Goal: Task Accomplishment & Management: Complete application form

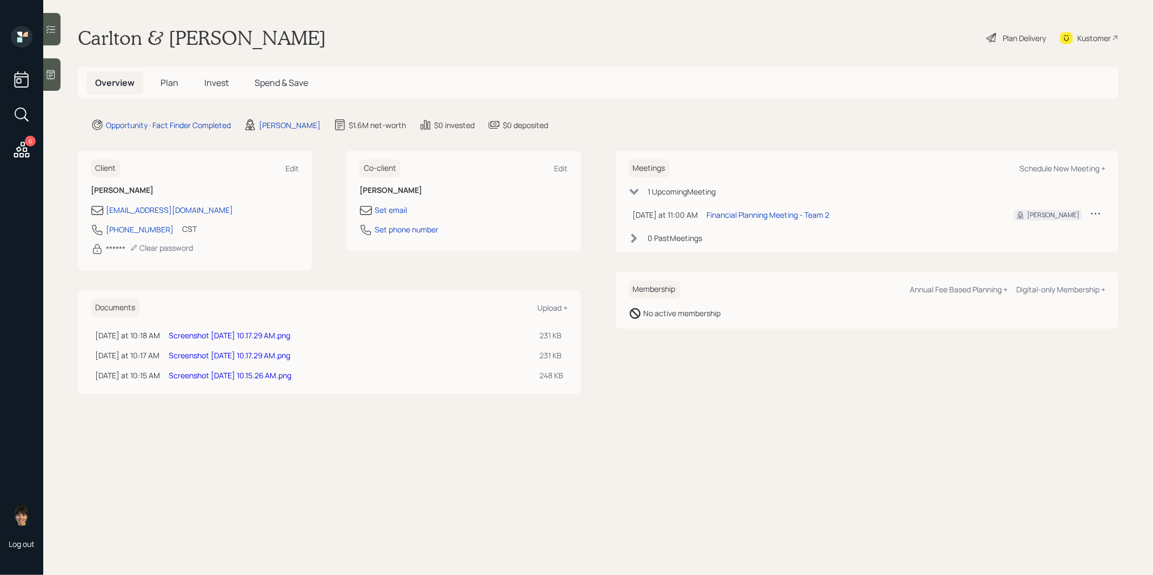
click at [203, 334] on link "Screenshot [DATE] 10.17.29 AM.png" at bounding box center [230, 335] width 122 height 10
click at [208, 353] on link "Screenshot [DATE] 10.17.29 AM.png" at bounding box center [230, 355] width 122 height 10
click at [186, 374] on link "Screenshot 2025-10-06 at 10.15.26 AM.png" at bounding box center [230, 375] width 123 height 10
click at [170, 83] on span "Plan" at bounding box center [170, 83] width 18 height 12
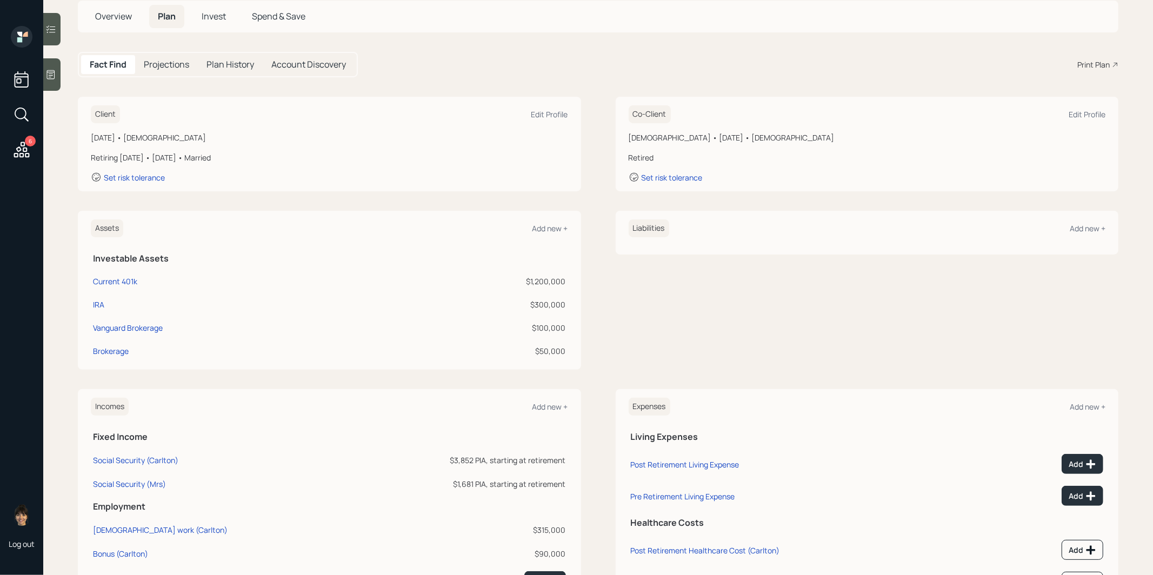
scroll to position [121, 0]
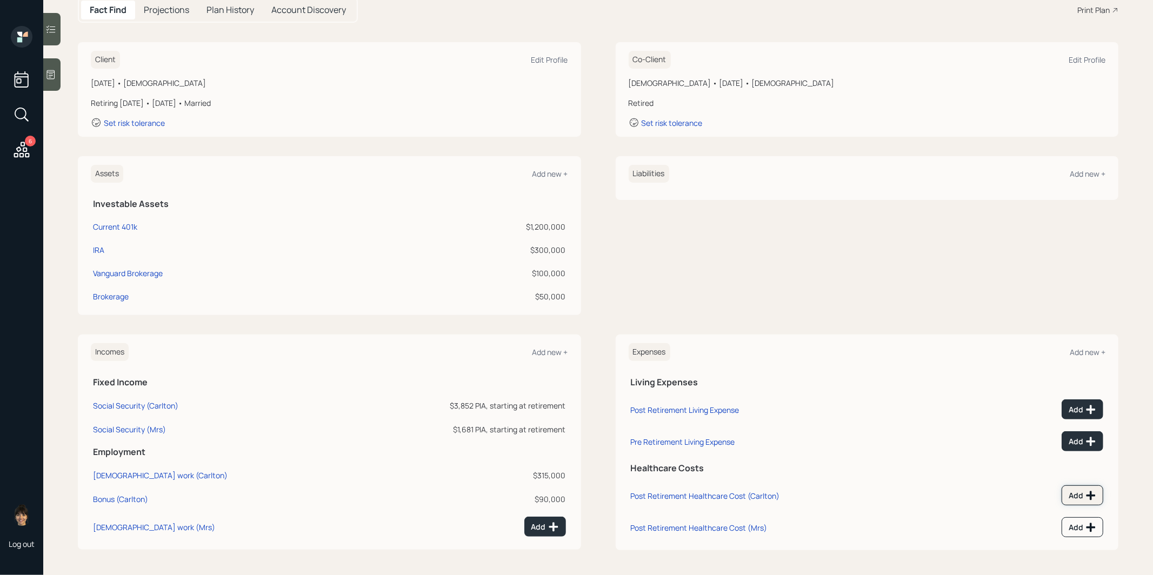
click at [1082, 490] on div "Add" at bounding box center [1083, 495] width 28 height 11
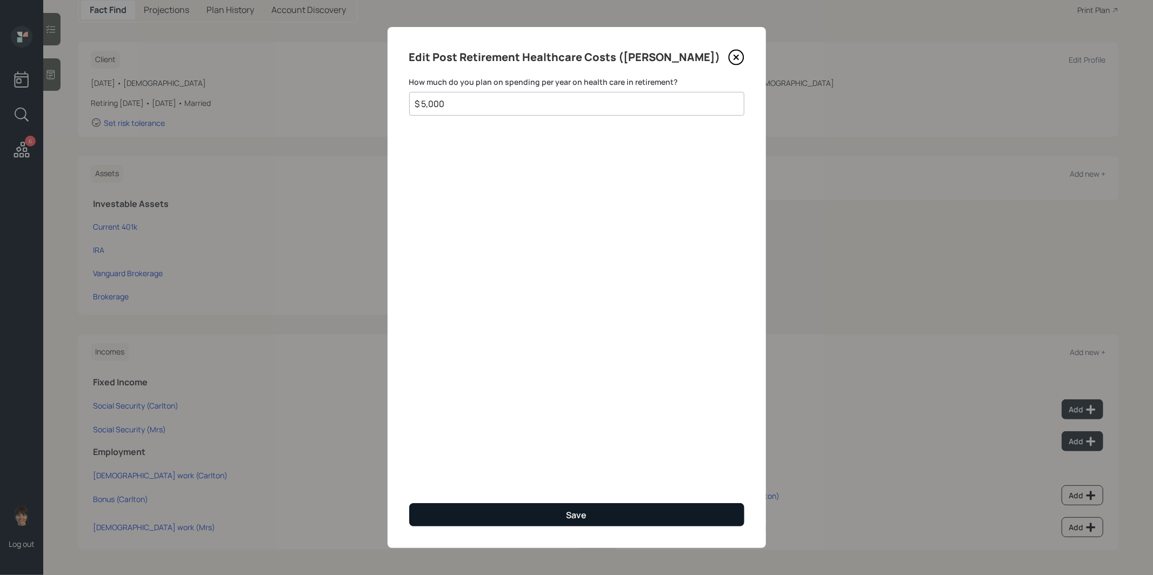
type input "$ 5,000"
click at [532, 509] on button "Save" at bounding box center [576, 514] width 335 height 23
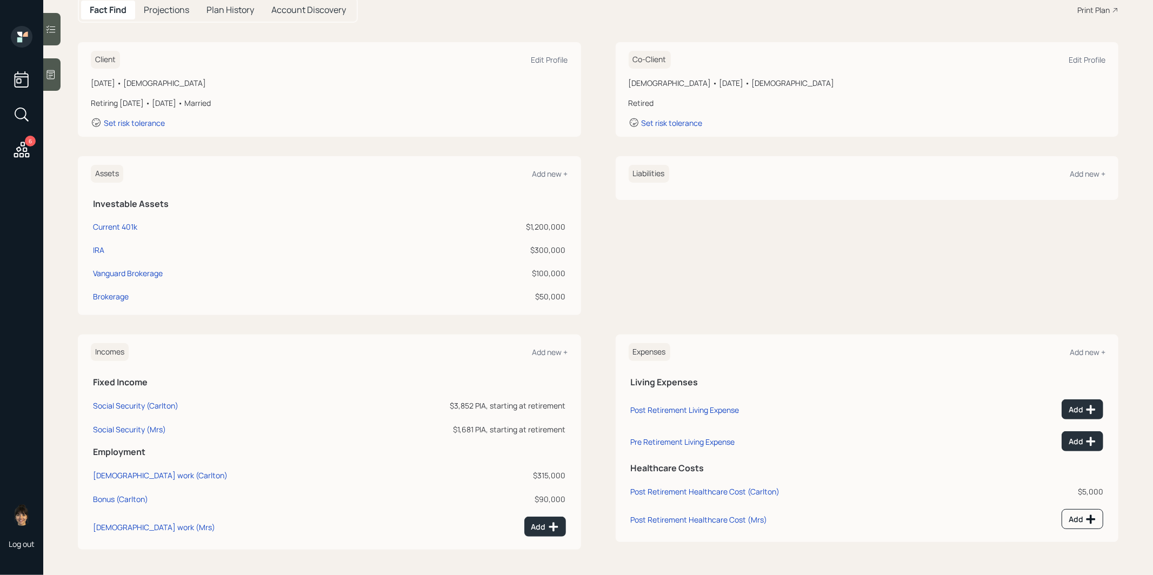
scroll to position [118, 0]
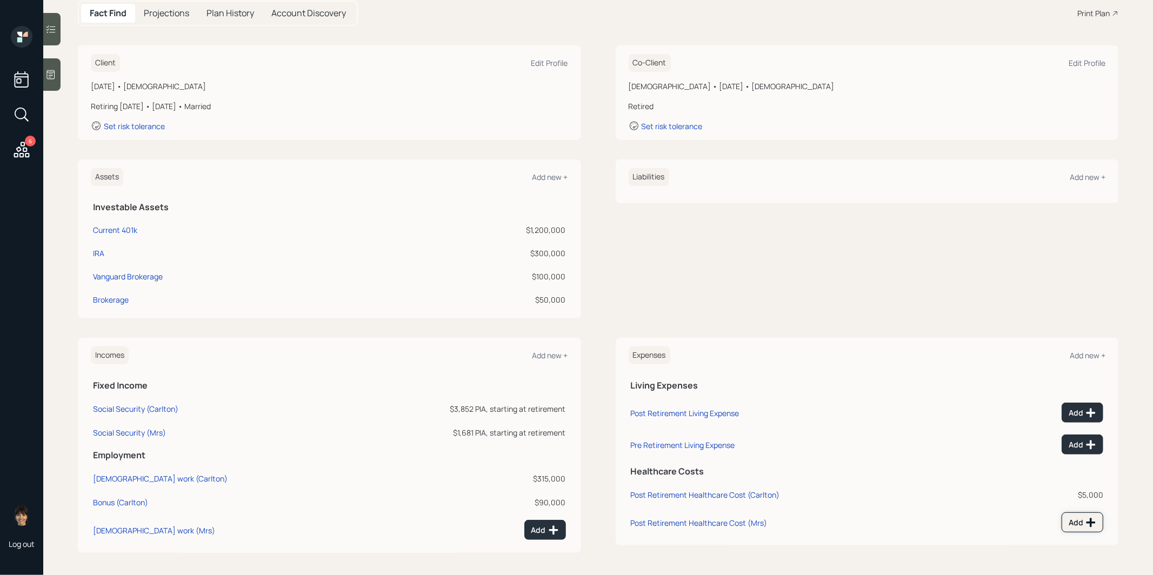
click at [1079, 523] on div "Add" at bounding box center [1083, 522] width 28 height 11
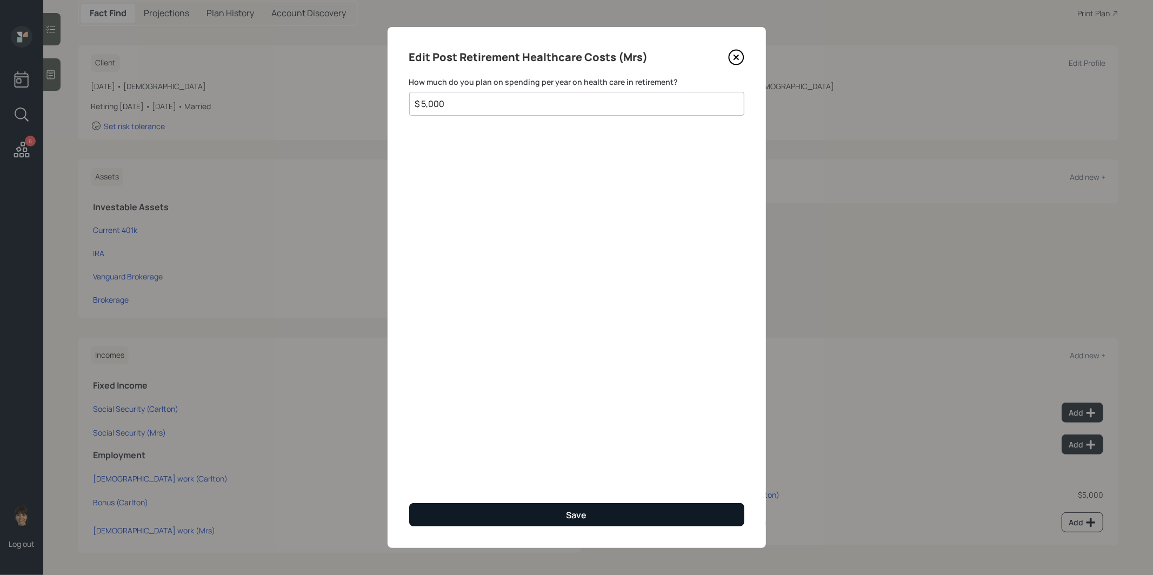
type input "$ 5,000"
click at [500, 518] on button "Save" at bounding box center [576, 514] width 335 height 23
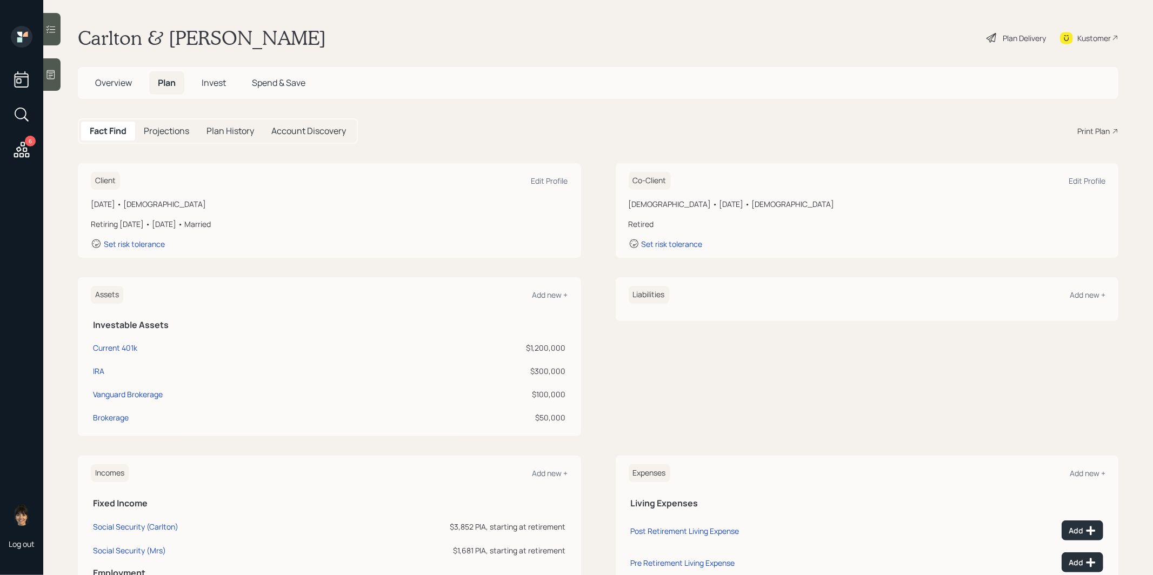
click at [1015, 35] on div "Plan Delivery" at bounding box center [1024, 37] width 43 height 11
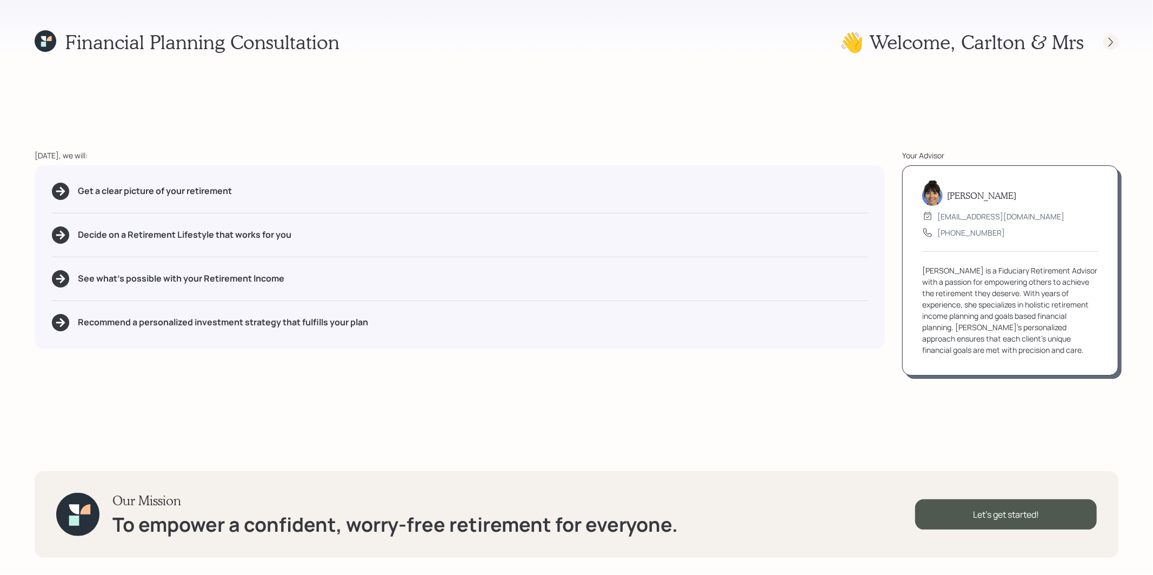
click at [1115, 41] on icon at bounding box center [1111, 42] width 11 height 11
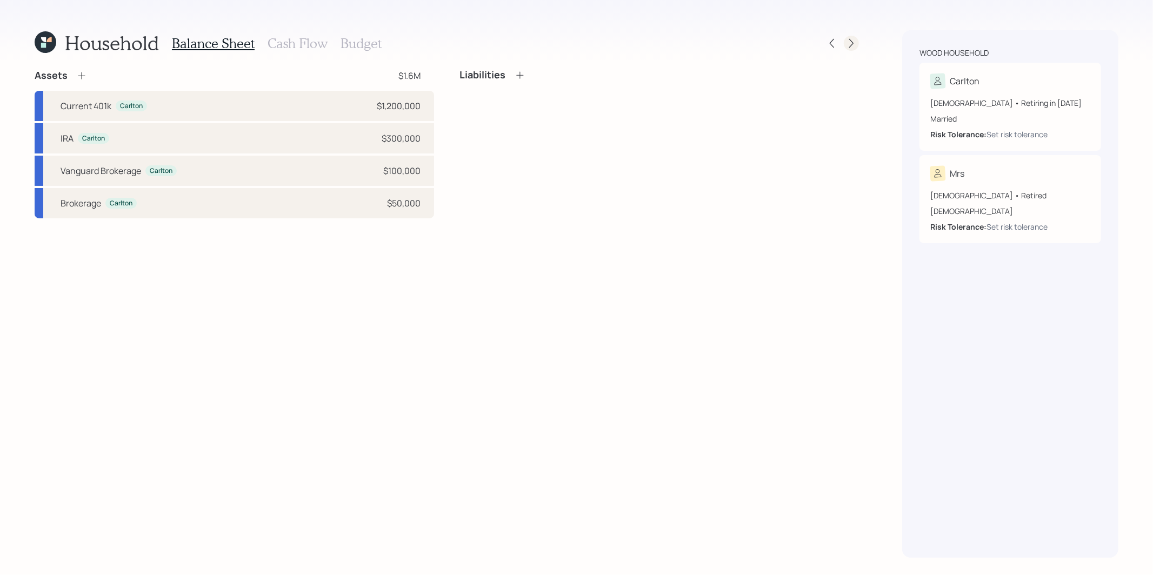
click at [854, 38] on icon at bounding box center [851, 43] width 11 height 11
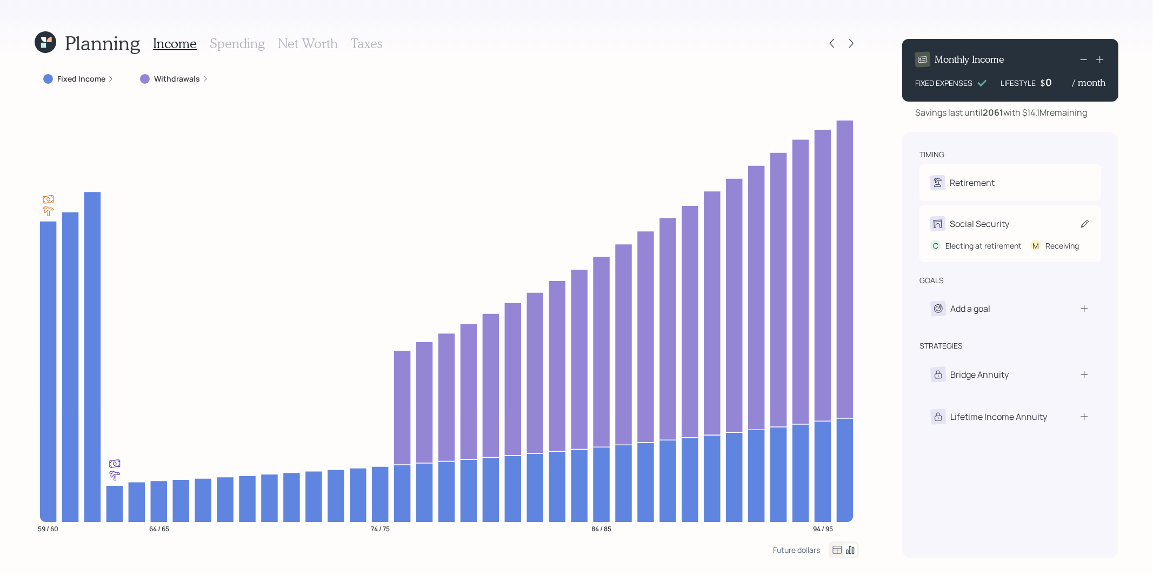
click at [1087, 221] on icon at bounding box center [1085, 223] width 11 height 11
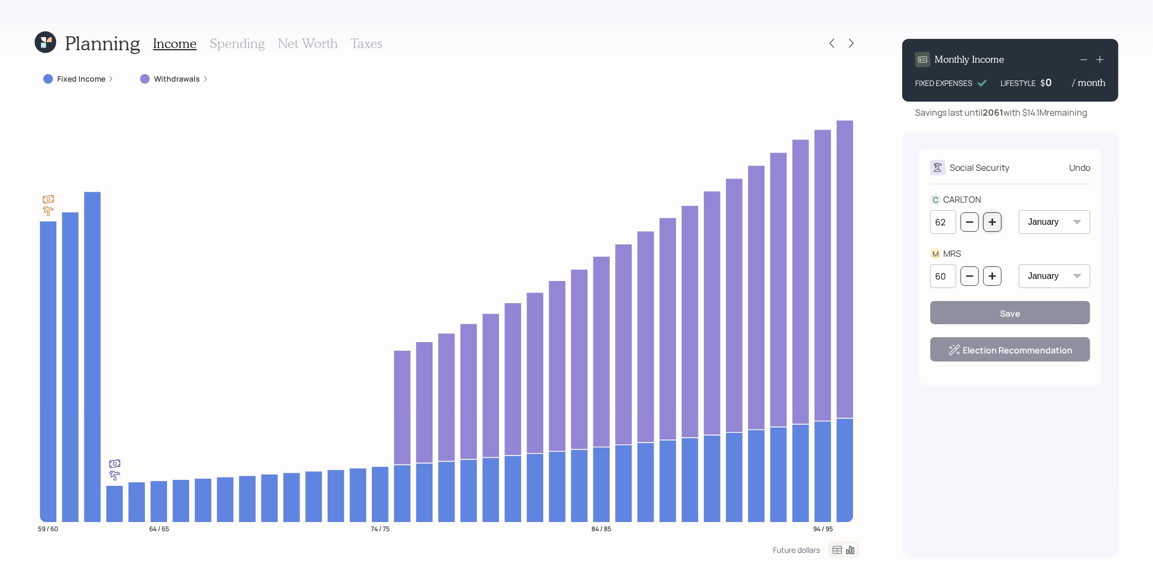
click at [995, 224] on icon "button" at bounding box center [992, 222] width 9 height 9
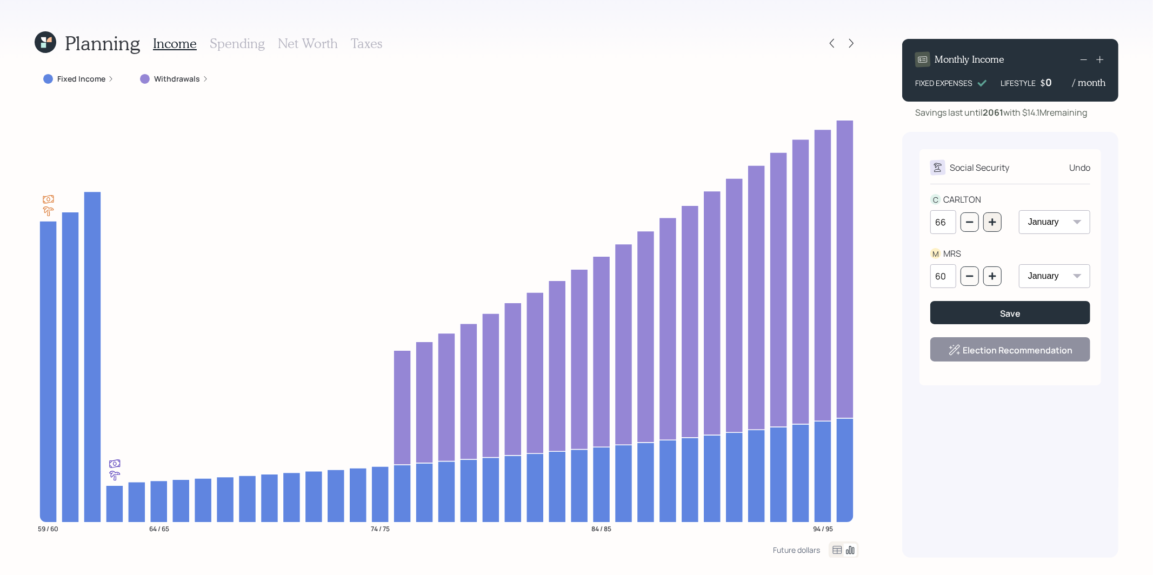
type input "67"
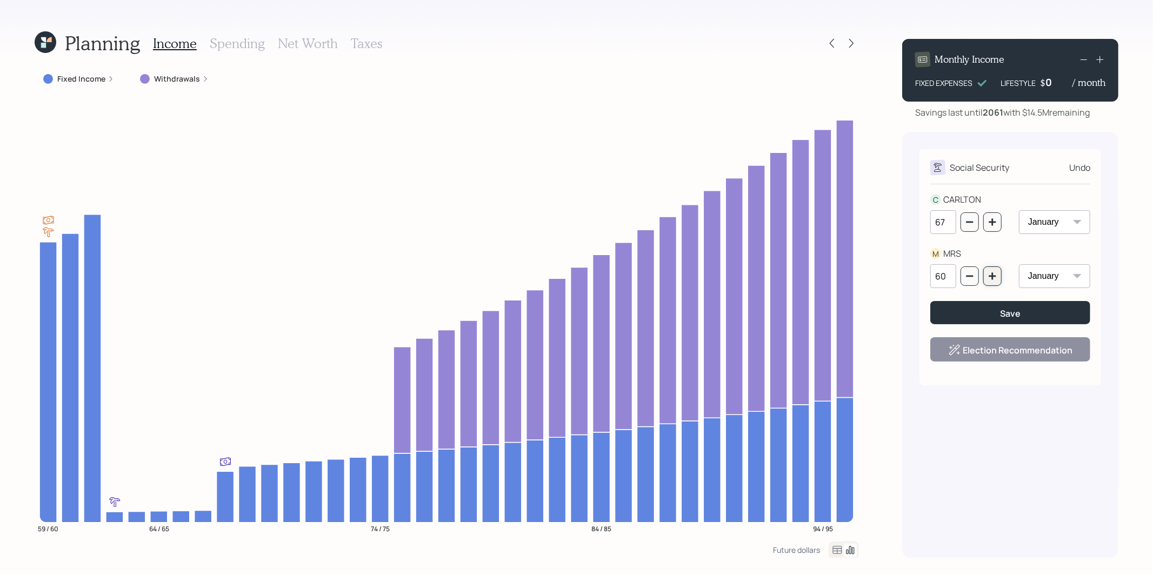
click at [994, 273] on icon "button" at bounding box center [992, 276] width 9 height 9
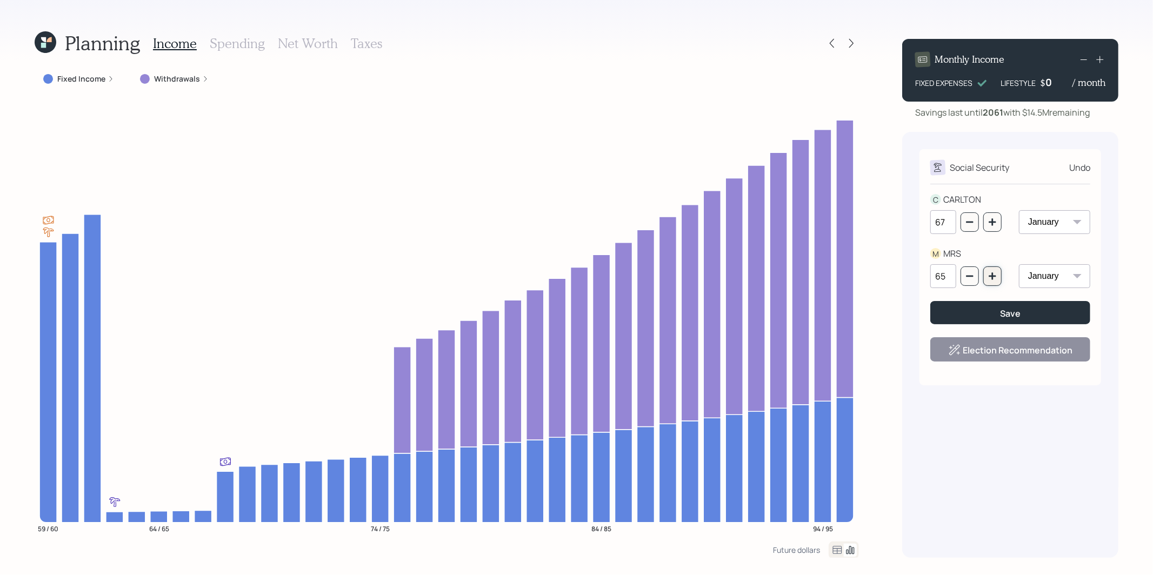
click at [994, 273] on icon "button" at bounding box center [992, 276] width 9 height 9
type input "67"
click at [989, 313] on button "Save" at bounding box center [1010, 312] width 160 height 23
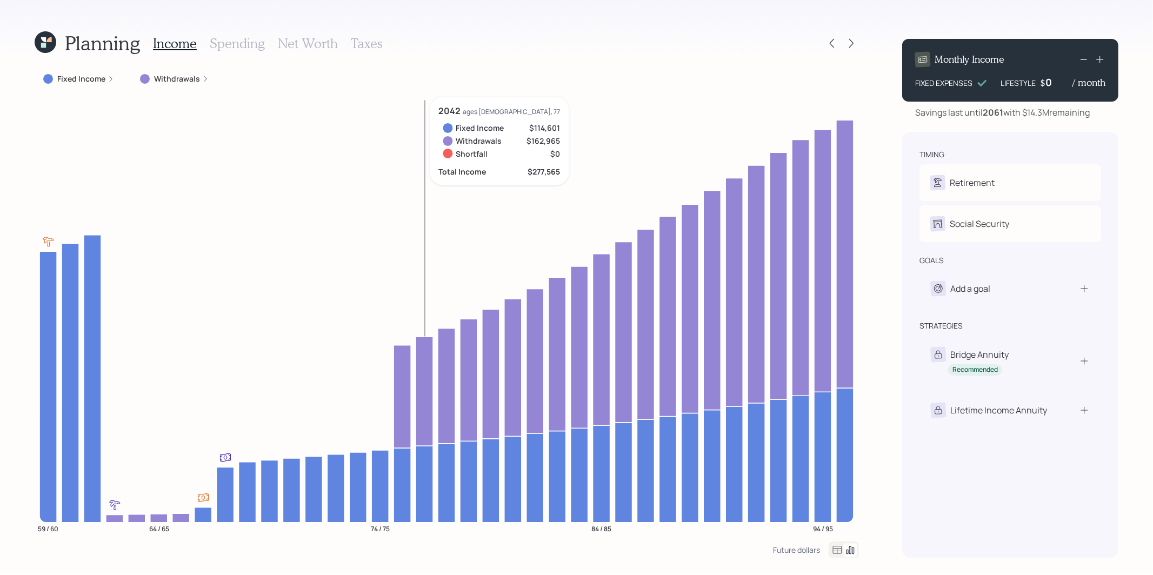
click at [51, 44] on icon at bounding box center [46, 42] width 24 height 24
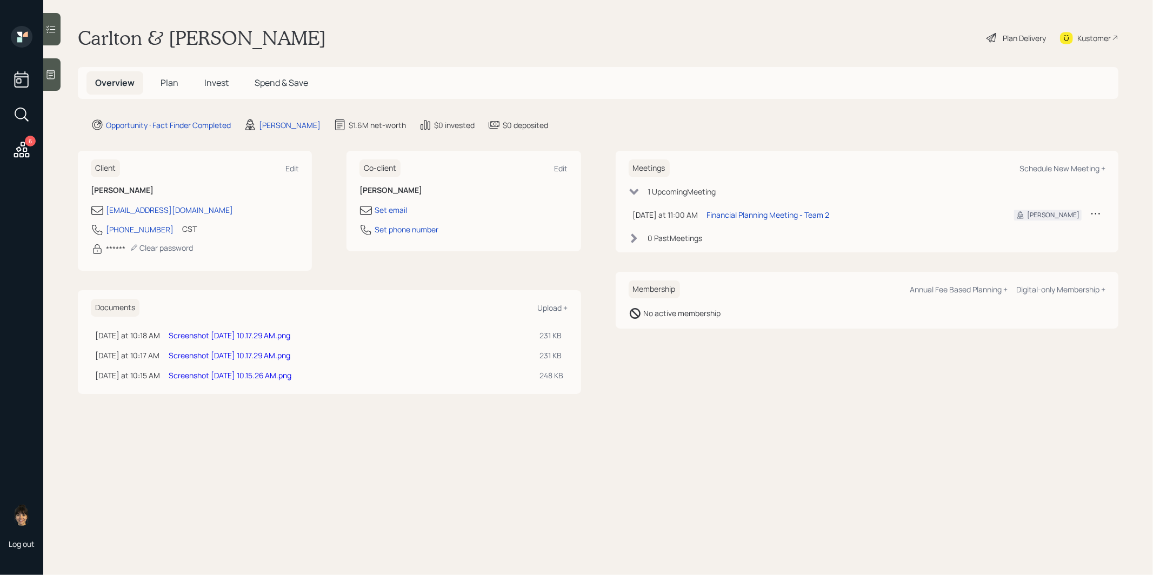
click at [18, 111] on icon at bounding box center [21, 114] width 19 height 19
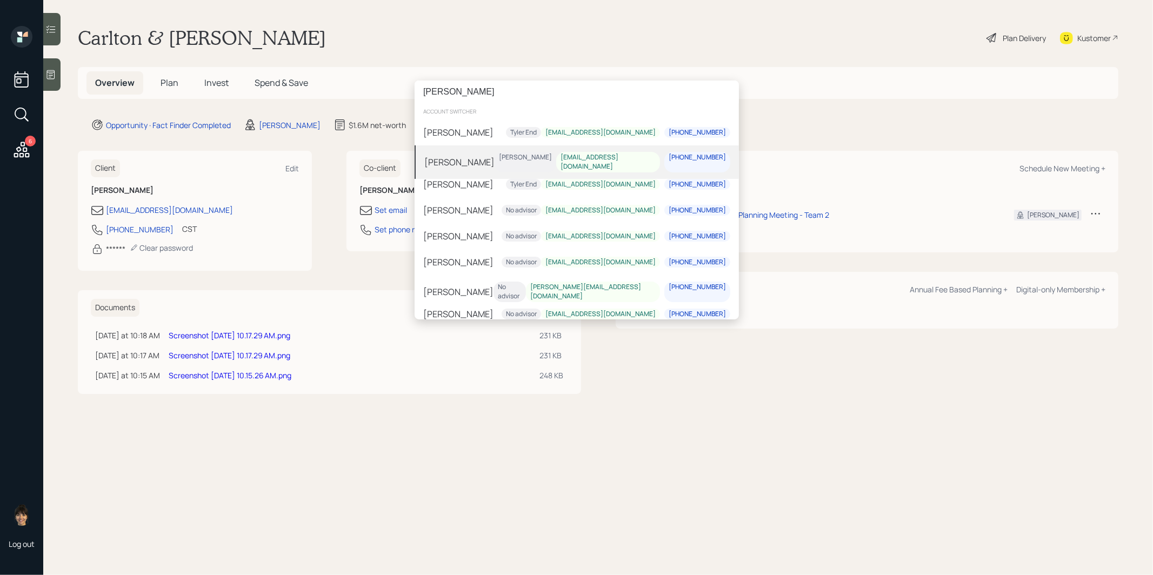
type input "lowery"
click at [475, 158] on div "Wayne Lowery" at bounding box center [459, 162] width 70 height 13
